Goal: Task Accomplishment & Management: Use online tool/utility

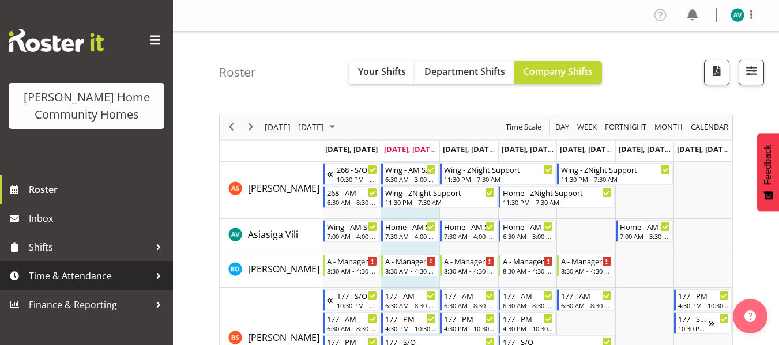
click at [85, 274] on span "Time & Attendance" at bounding box center [89, 276] width 121 height 17
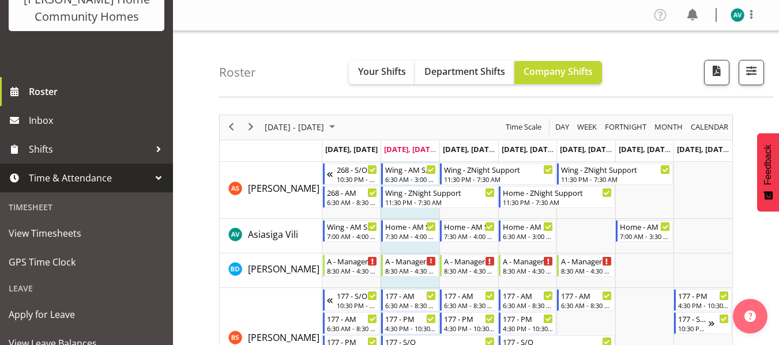
scroll to position [99, 0]
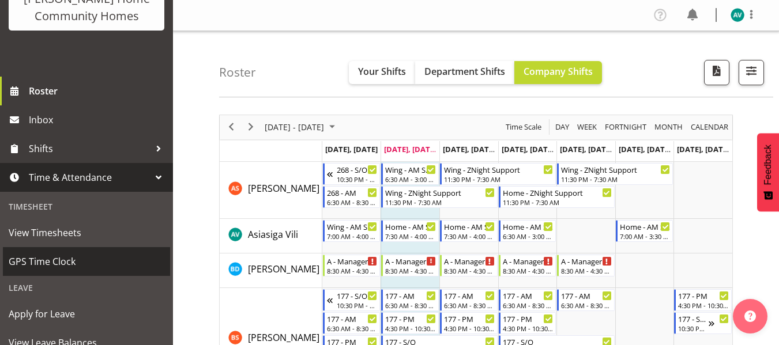
click at [62, 255] on span "GPS Time Clock" at bounding box center [87, 261] width 156 height 17
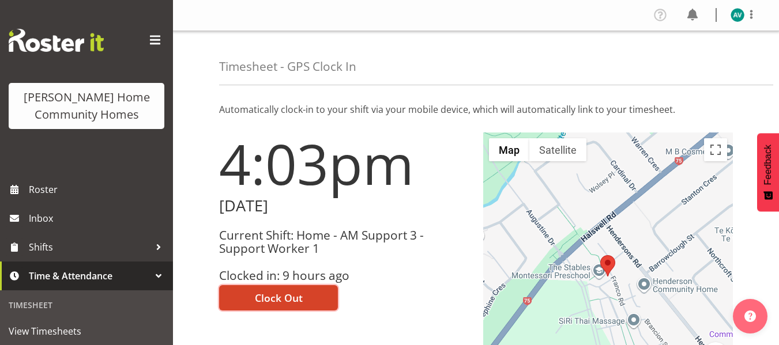
click at [298, 294] on span "Clock Out" at bounding box center [279, 298] width 48 height 15
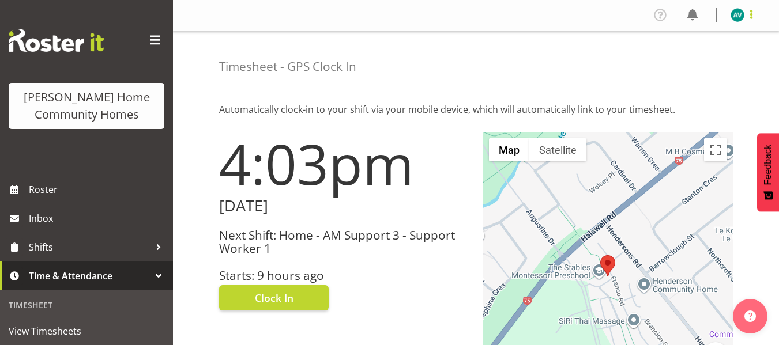
click at [750, 14] on span at bounding box center [751, 14] width 14 height 14
click at [683, 61] on link "Log Out" at bounding box center [703, 60] width 111 height 21
